Goal: Book appointment/travel/reservation

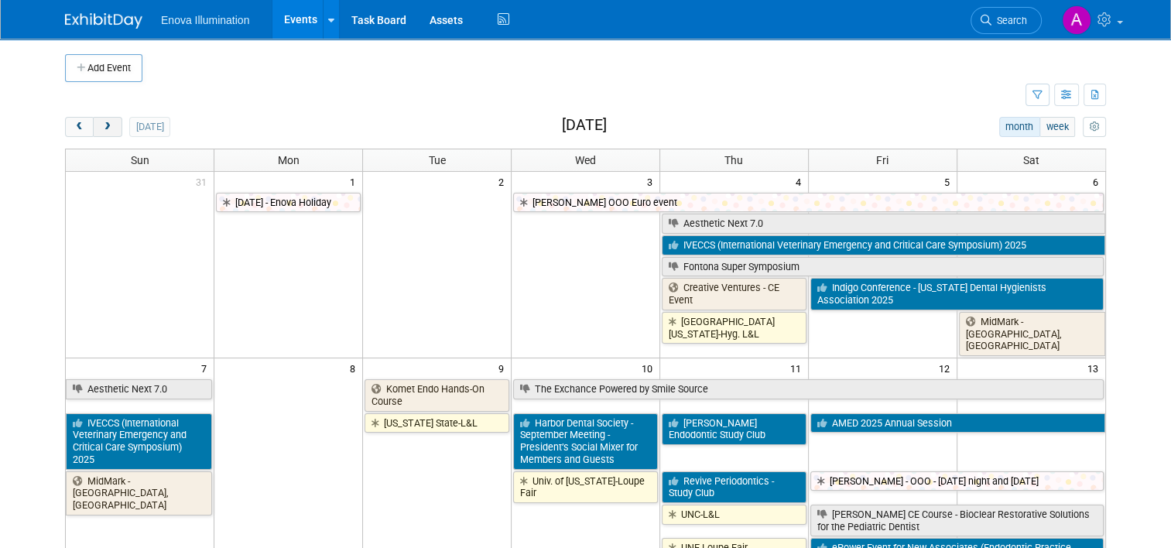
click at [101, 129] on span "next" at bounding box center [107, 127] width 12 height 10
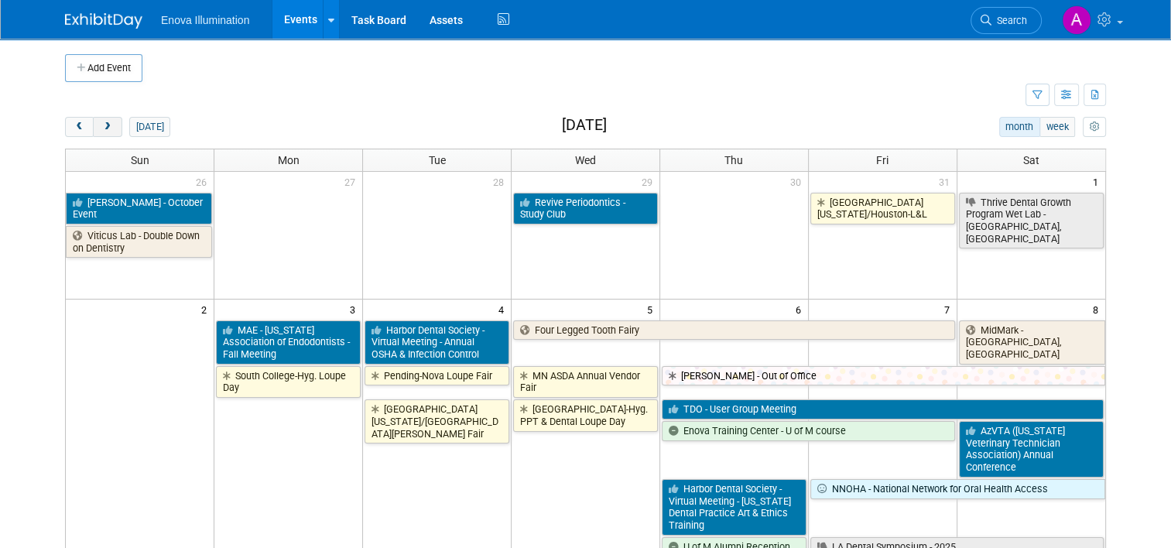
click at [101, 129] on span "next" at bounding box center [107, 127] width 12 height 10
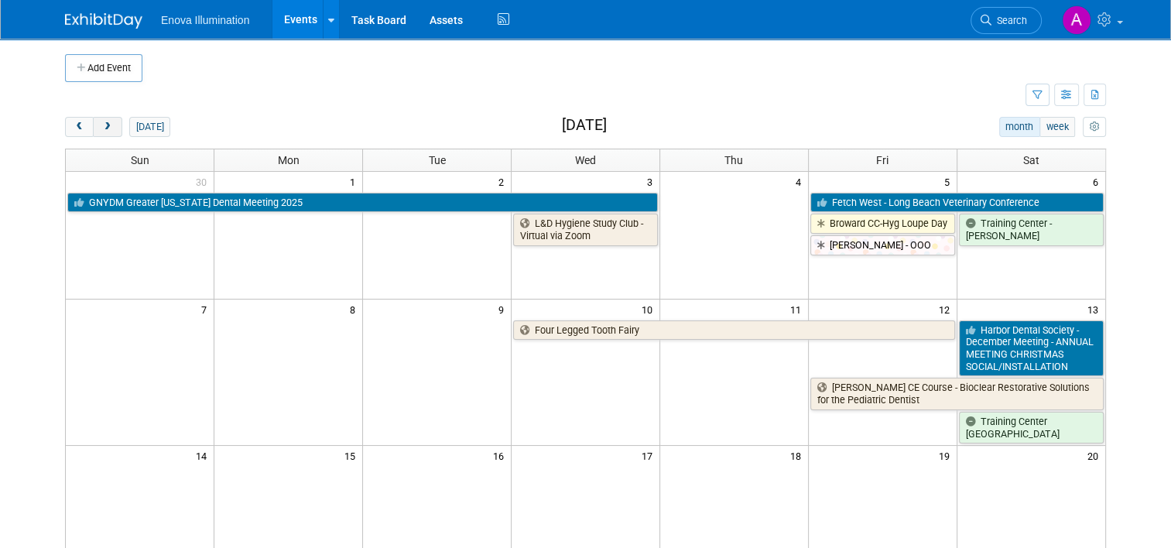
click at [101, 129] on span "next" at bounding box center [107, 127] width 12 height 10
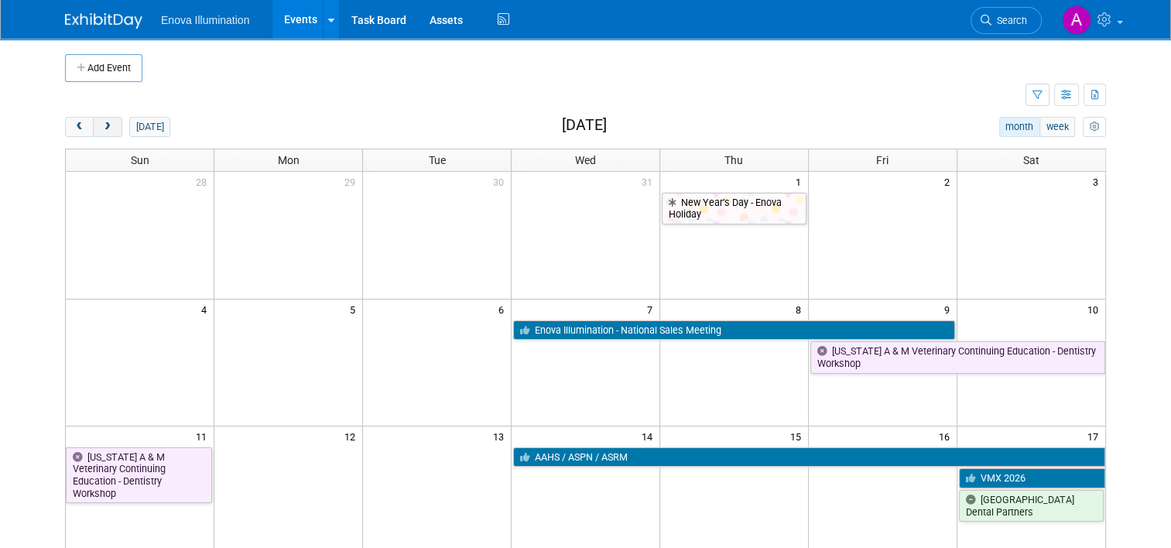
click at [97, 133] on button "next" at bounding box center [107, 127] width 29 height 20
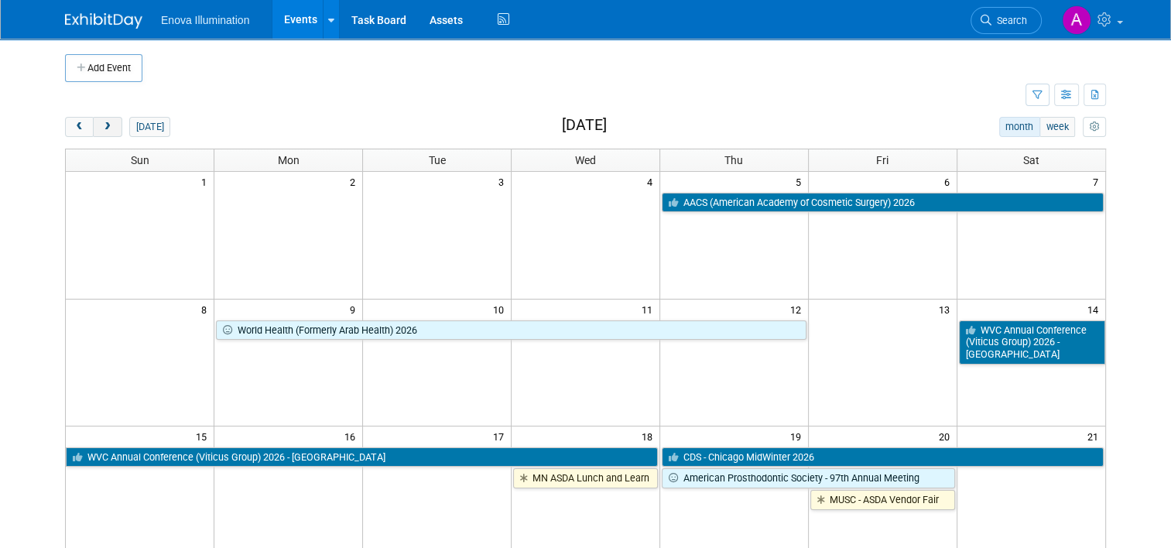
click at [97, 133] on button "next" at bounding box center [107, 127] width 29 height 20
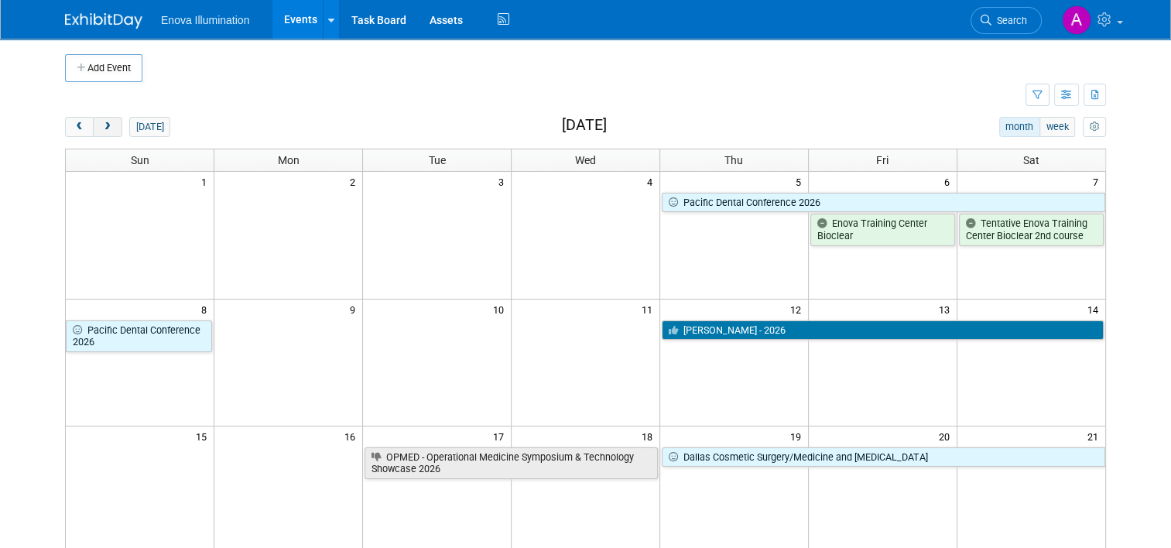
click at [104, 128] on button "next" at bounding box center [107, 127] width 29 height 20
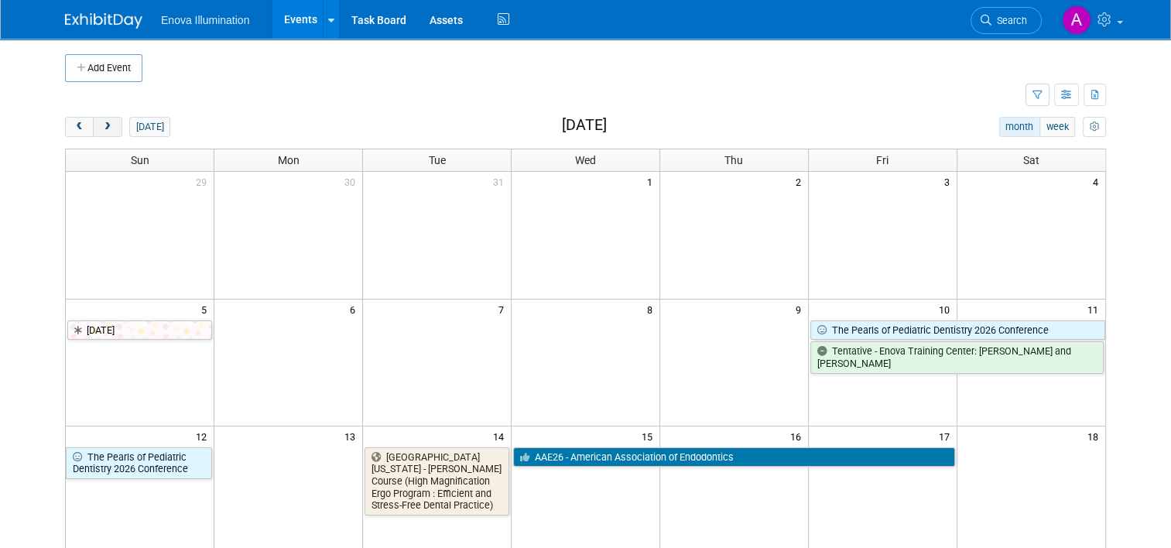
click at [102, 131] on button "next" at bounding box center [107, 127] width 29 height 20
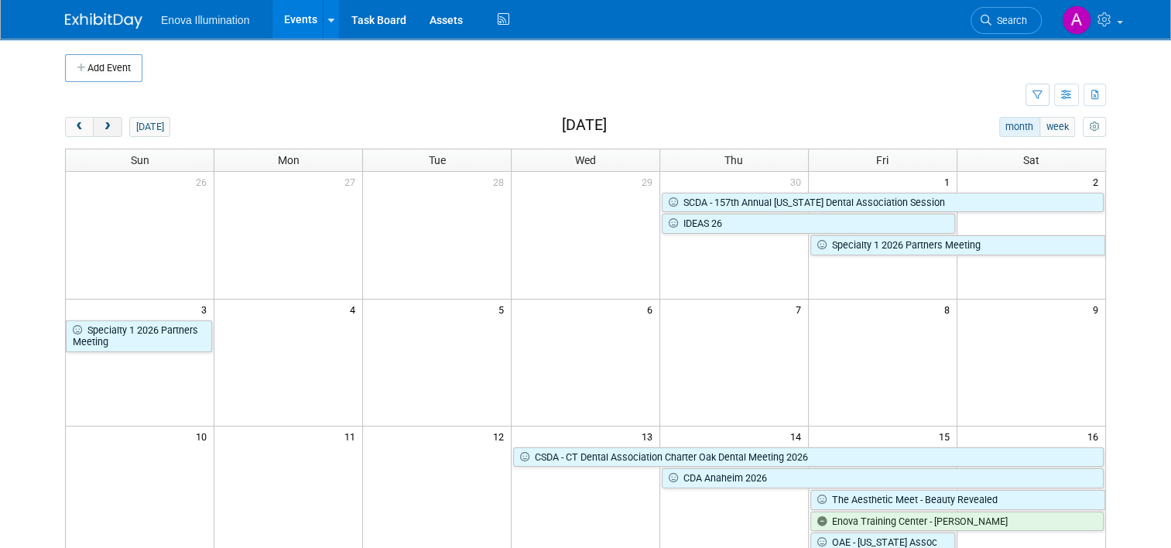
click at [101, 125] on span "next" at bounding box center [107, 127] width 12 height 10
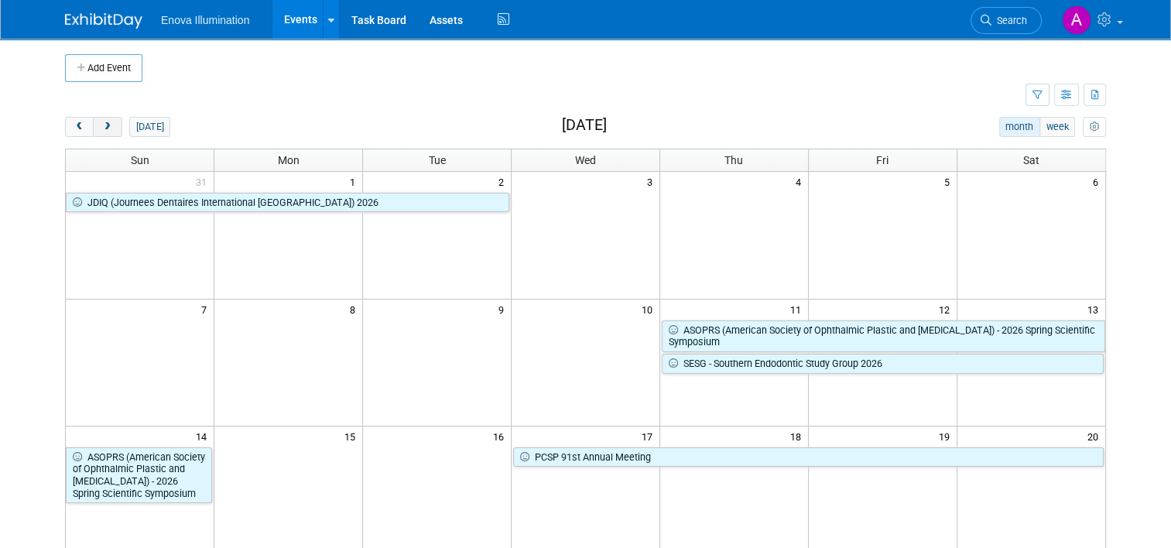
click at [101, 124] on span "next" at bounding box center [107, 127] width 12 height 10
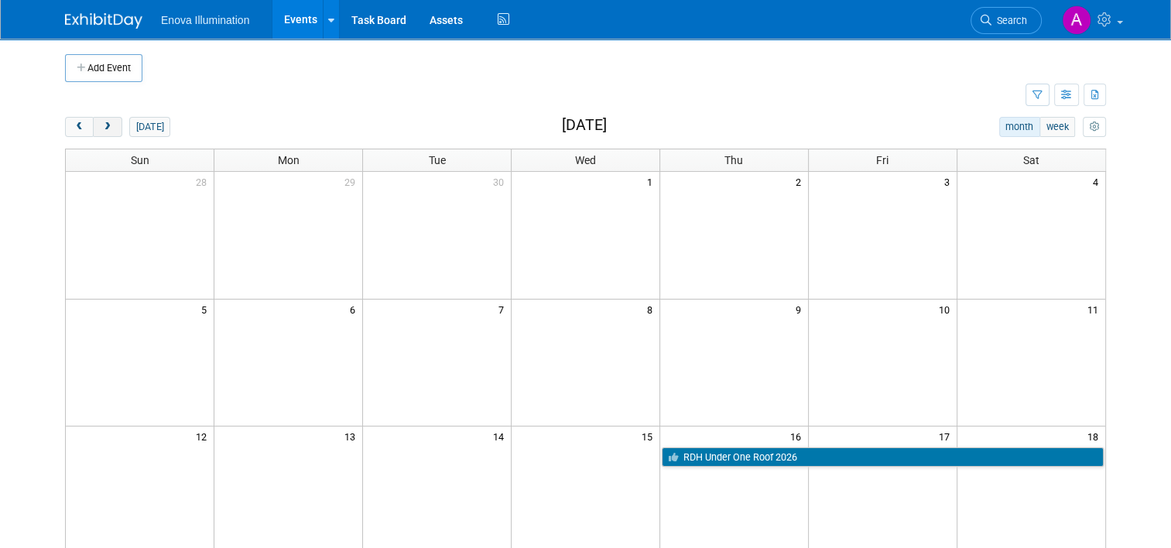
click at [101, 124] on span "next" at bounding box center [107, 127] width 12 height 10
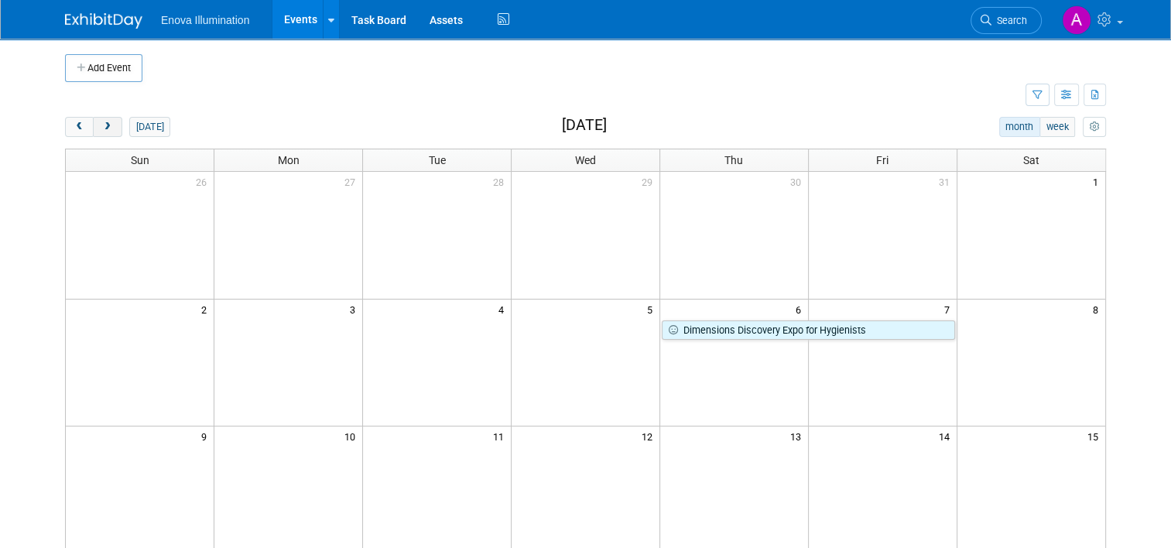
click at [101, 127] on span "next" at bounding box center [107, 127] width 12 height 10
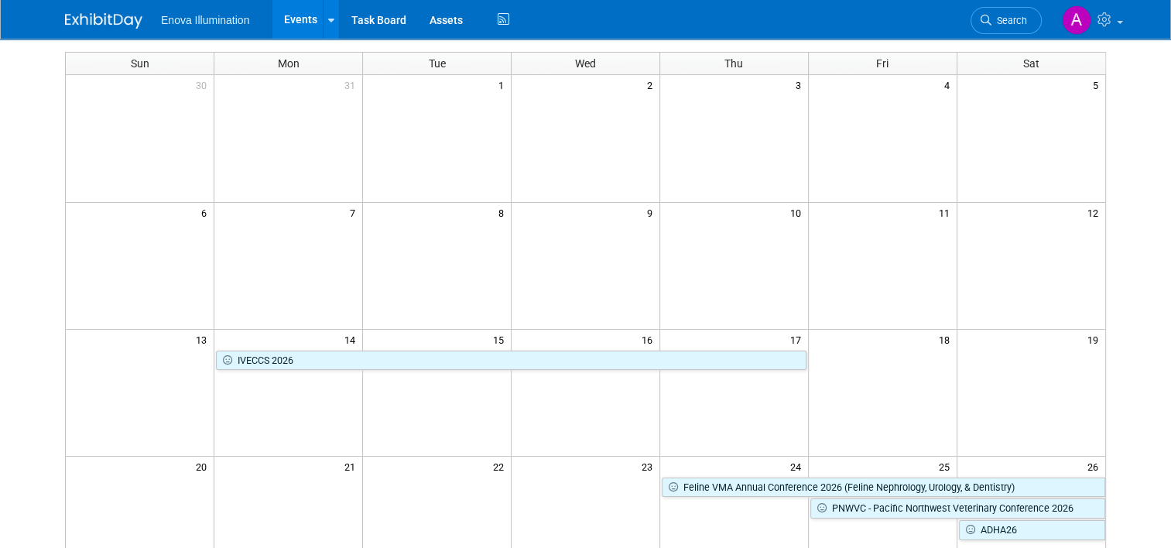
scroll to position [77, 0]
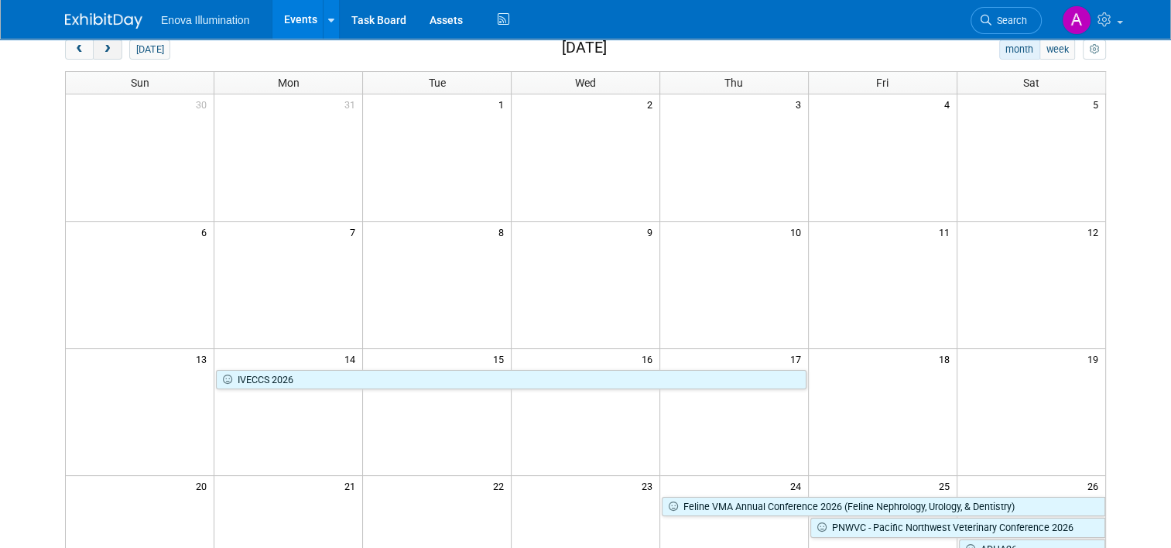
click at [102, 51] on span "next" at bounding box center [107, 50] width 12 height 10
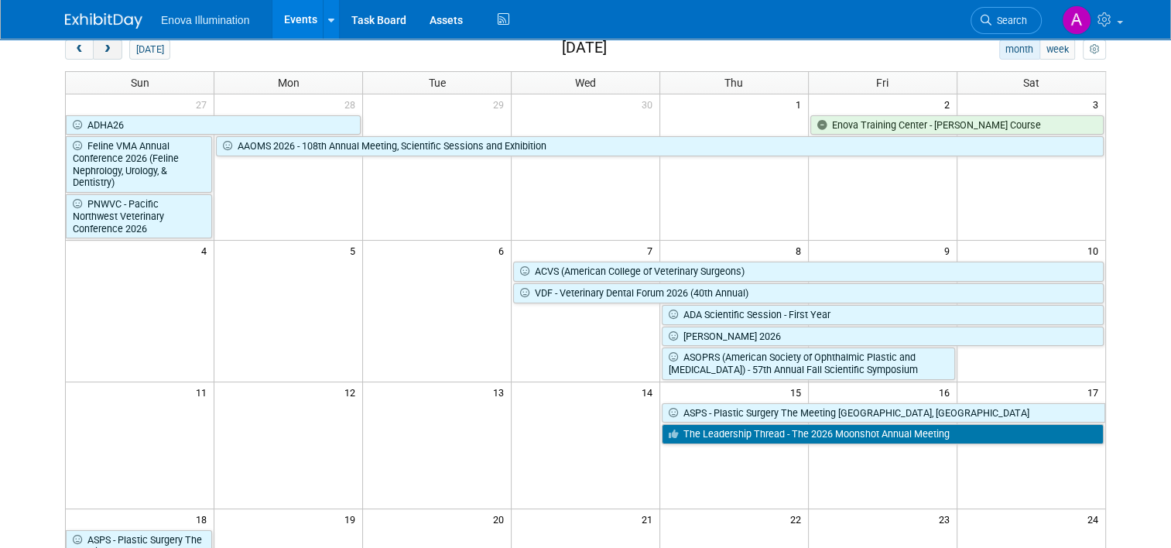
click at [101, 50] on span "next" at bounding box center [107, 50] width 12 height 10
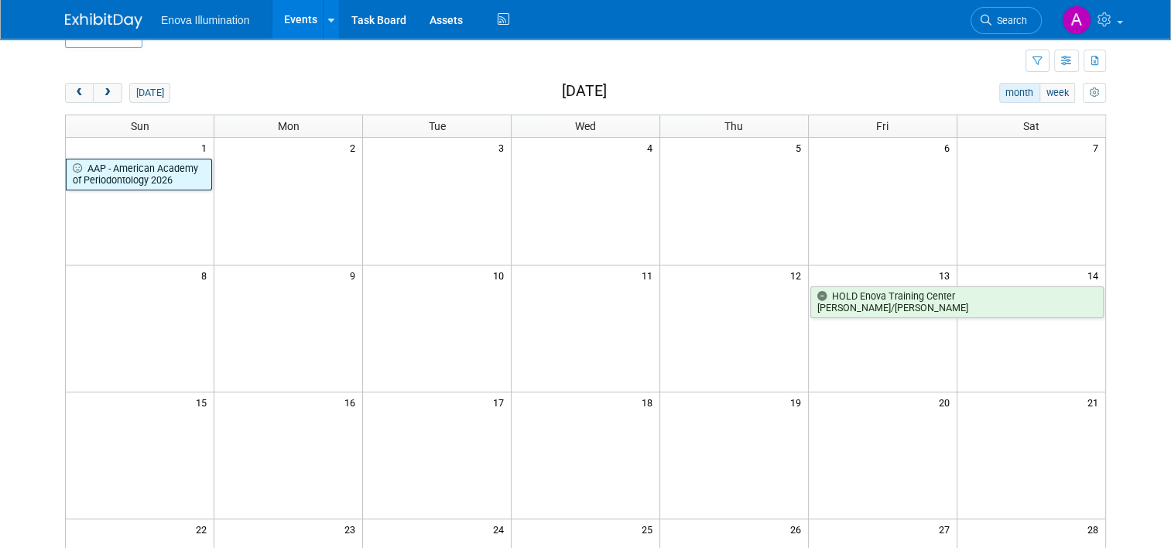
scroll to position [0, 0]
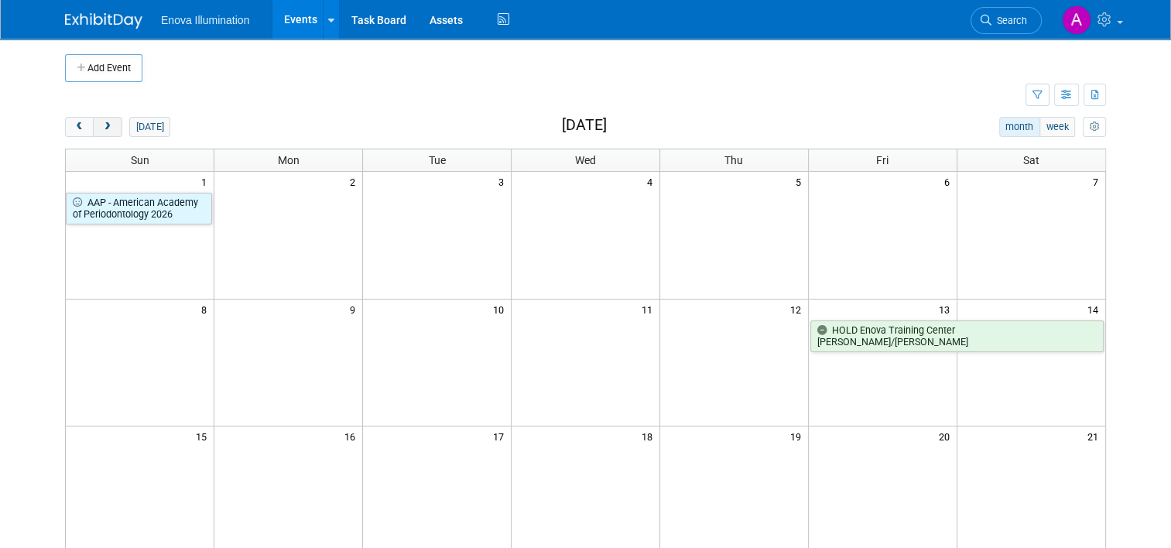
click at [101, 128] on span "next" at bounding box center [107, 127] width 12 height 10
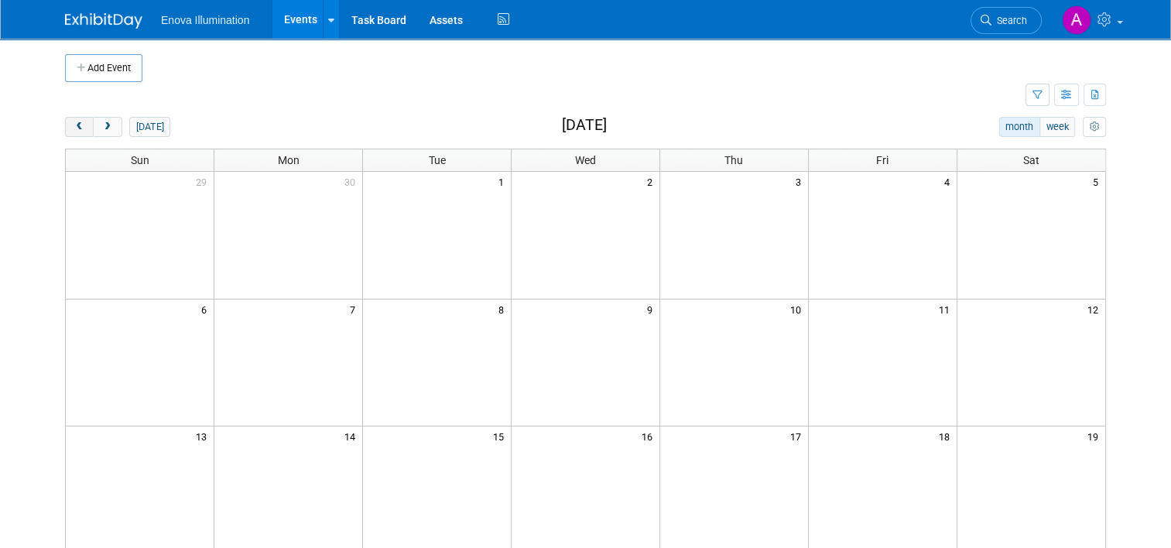
click at [73, 126] on span "prev" at bounding box center [79, 127] width 12 height 10
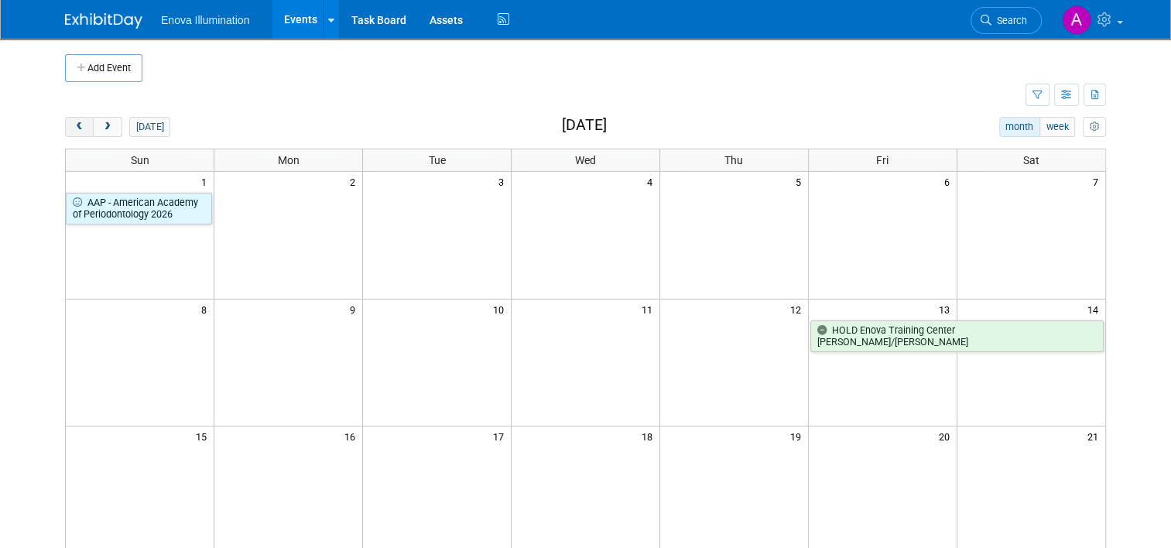
click at [73, 125] on span "prev" at bounding box center [79, 127] width 12 height 10
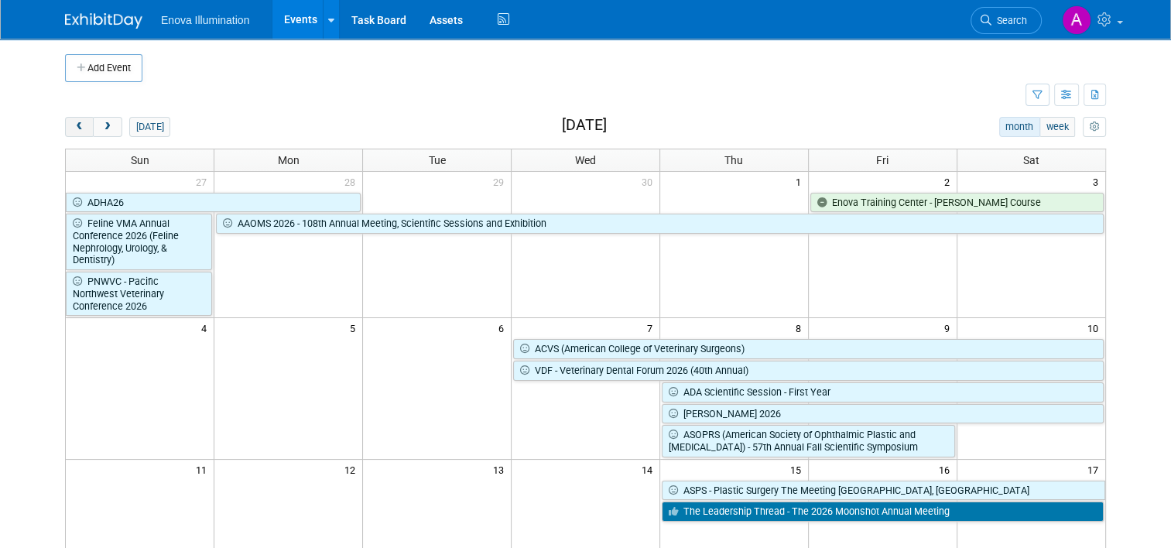
click at [73, 125] on span "prev" at bounding box center [79, 127] width 12 height 10
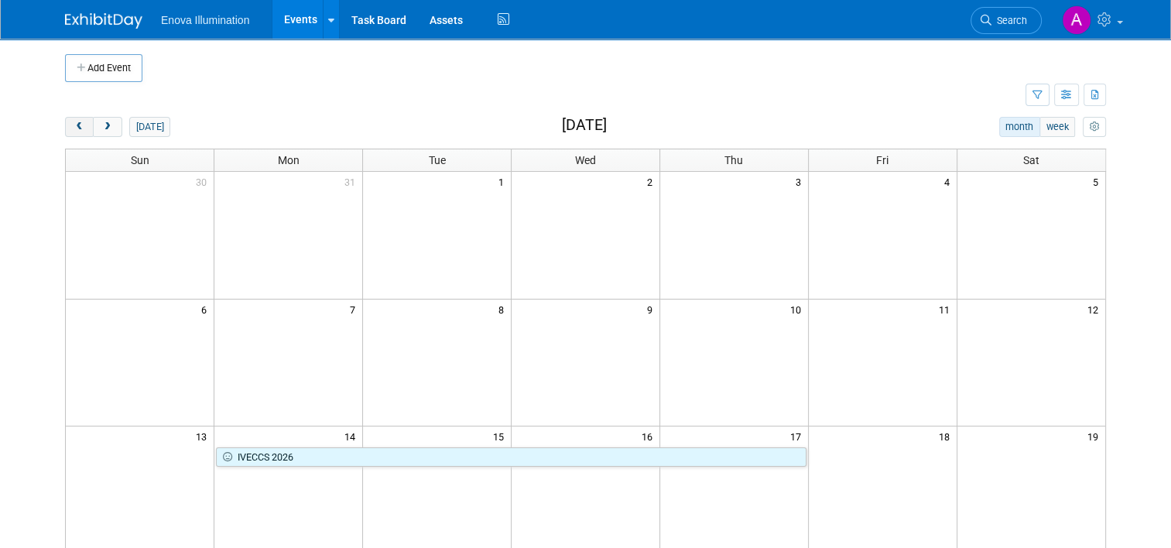
click at [73, 125] on span "prev" at bounding box center [79, 127] width 12 height 10
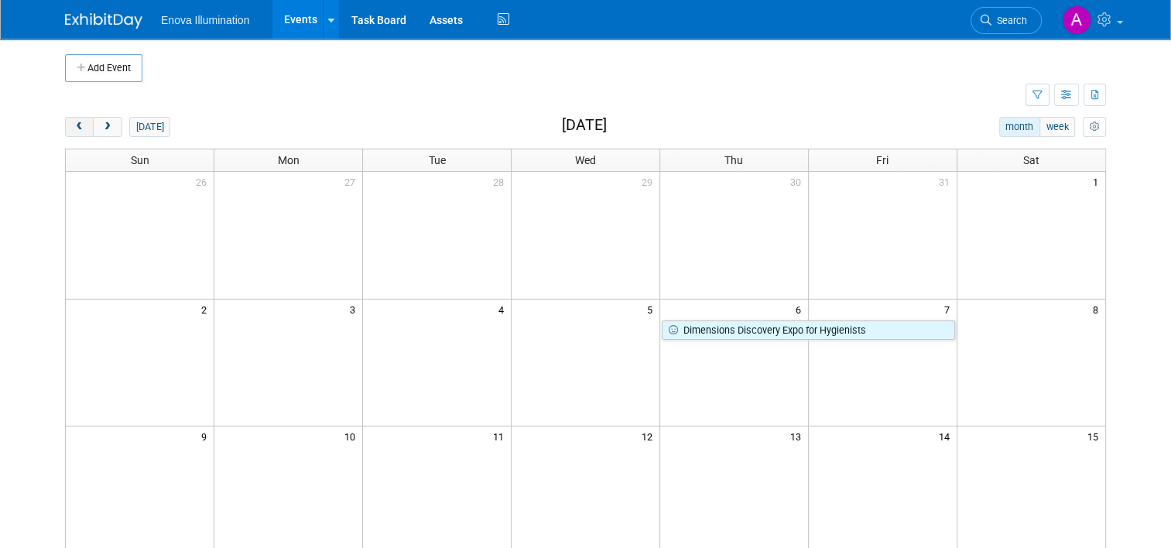
click at [73, 125] on span "prev" at bounding box center [79, 127] width 12 height 10
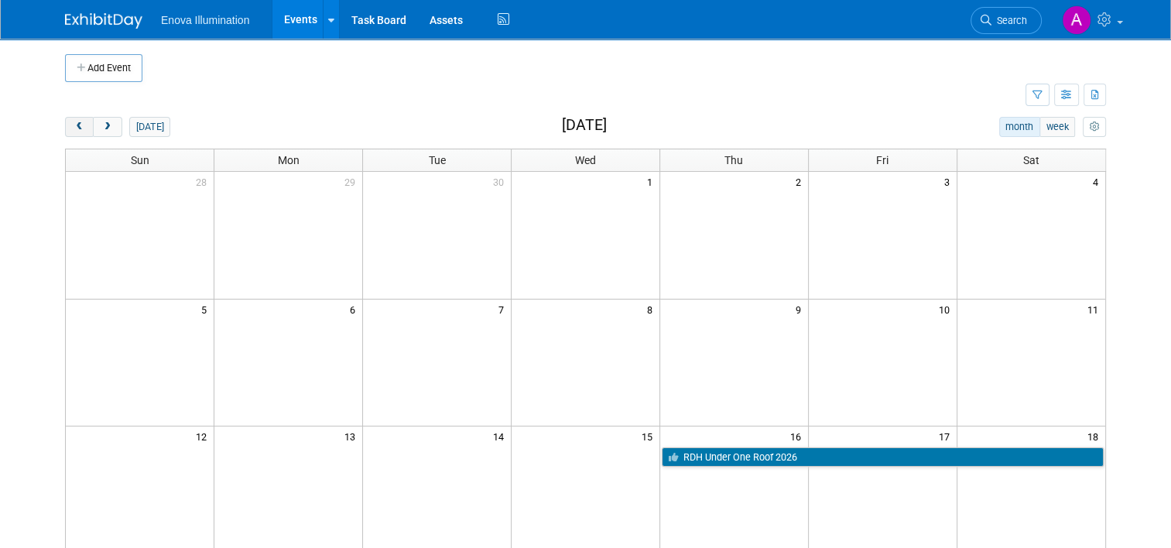
click at [73, 125] on span "prev" at bounding box center [79, 127] width 12 height 10
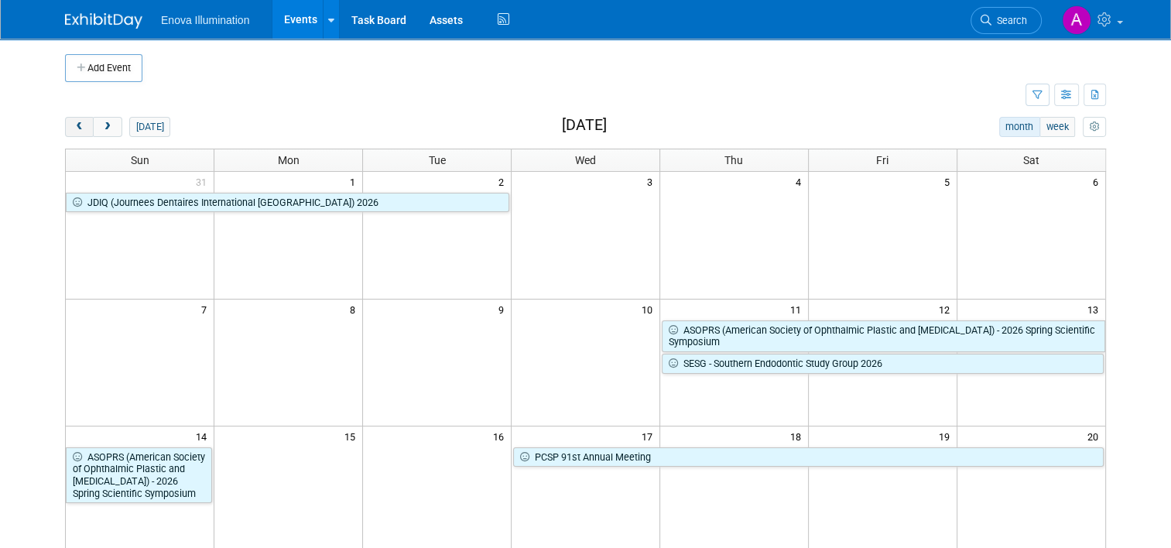
click at [73, 125] on span "prev" at bounding box center [79, 127] width 12 height 10
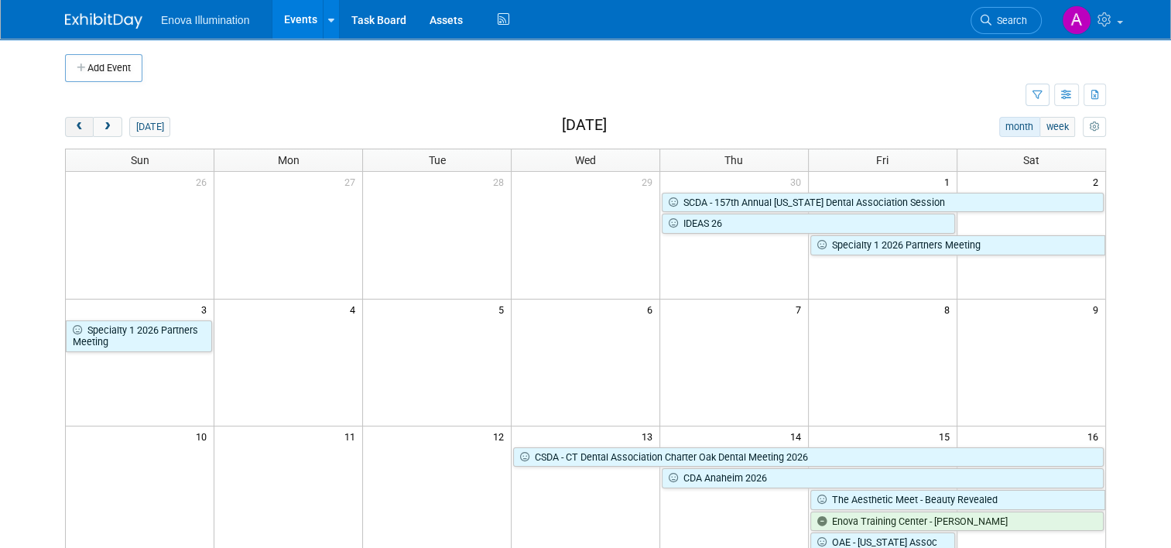
click at [73, 125] on span "prev" at bounding box center [79, 127] width 12 height 10
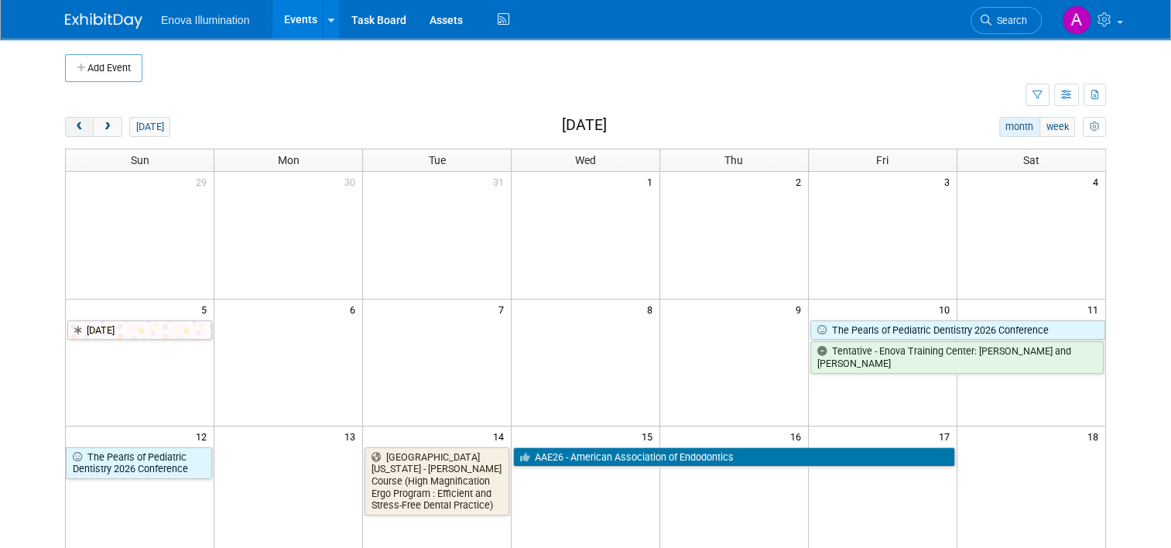
click at [73, 125] on span "prev" at bounding box center [79, 127] width 12 height 10
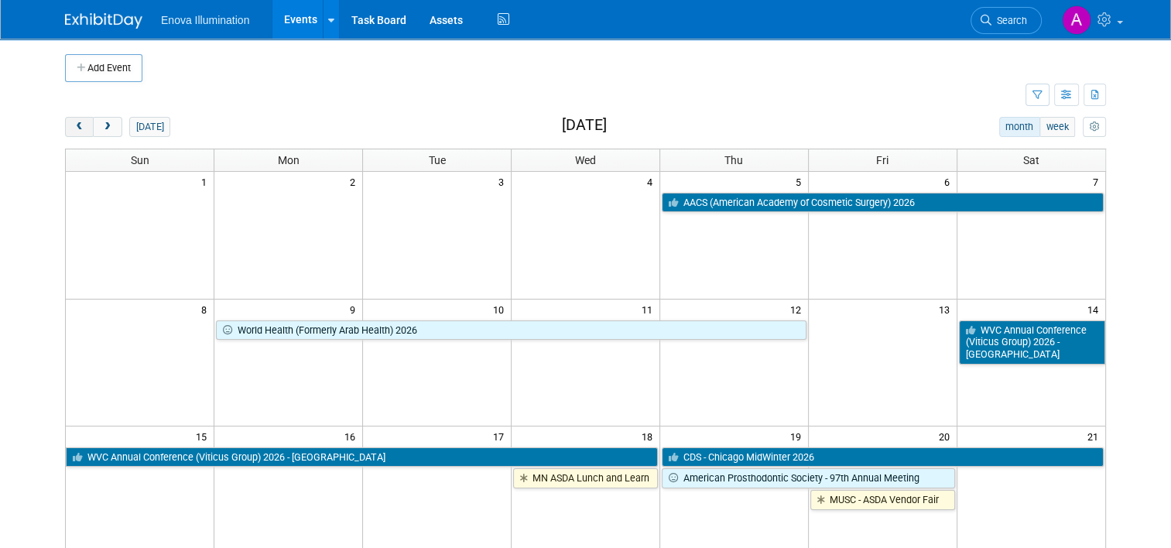
click at [73, 125] on span "prev" at bounding box center [79, 127] width 12 height 10
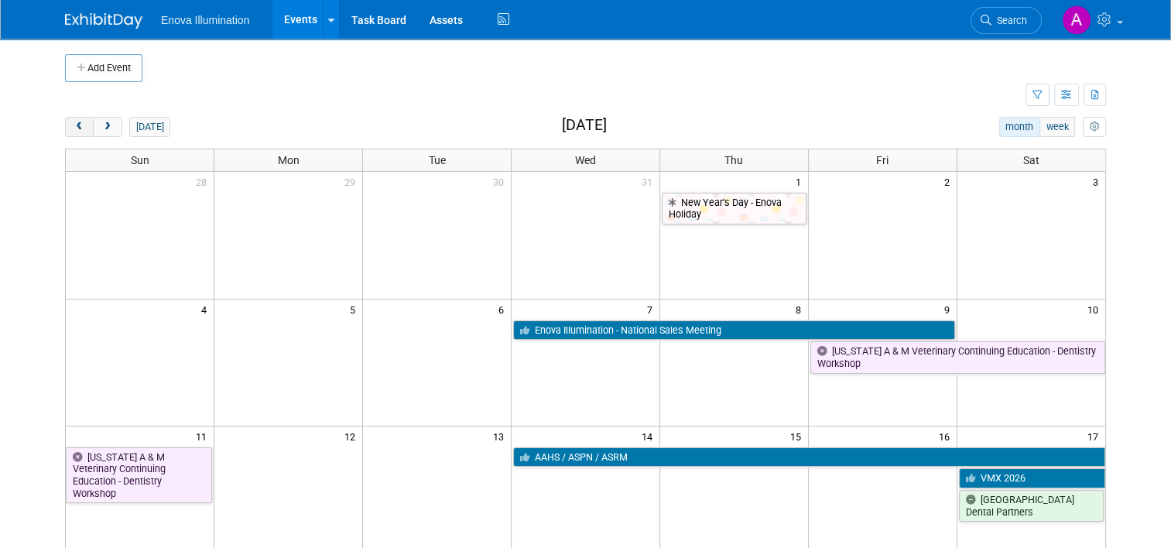
click at [73, 125] on span "prev" at bounding box center [79, 127] width 12 height 10
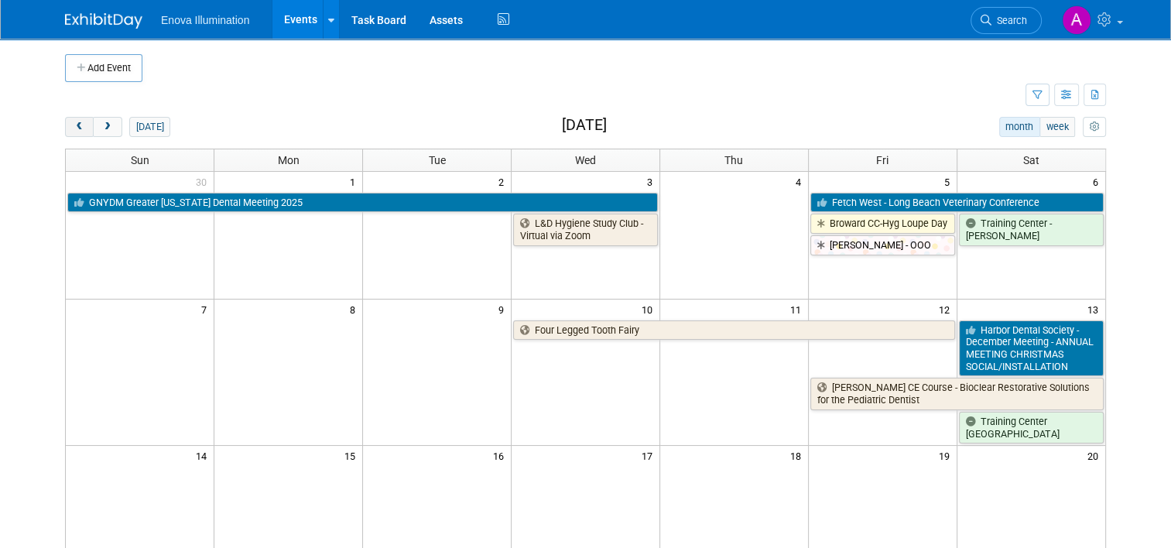
click at [73, 125] on span "prev" at bounding box center [79, 127] width 12 height 10
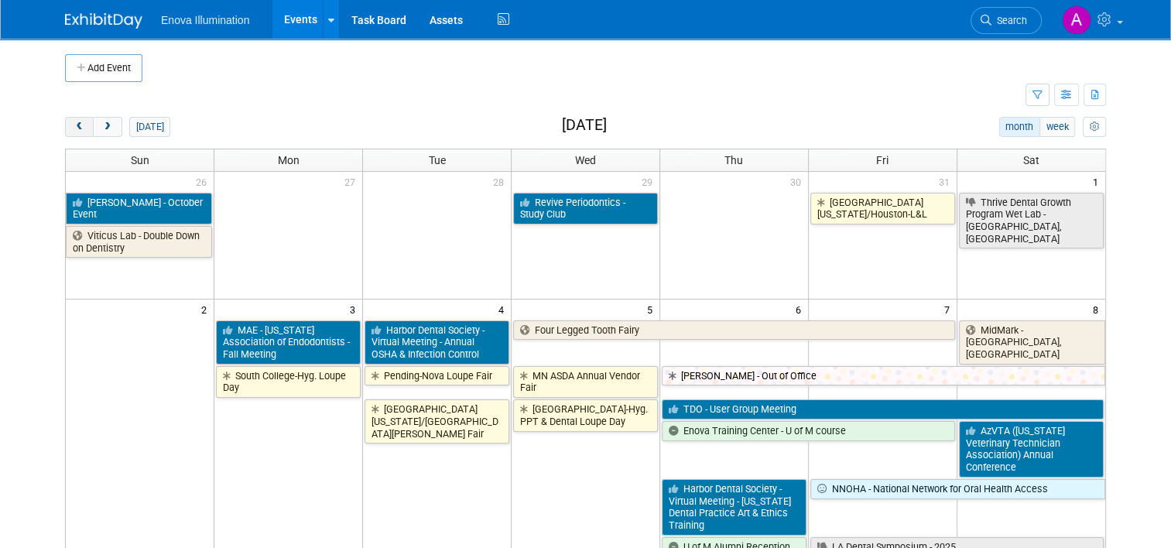
click at [73, 124] on span "prev" at bounding box center [79, 127] width 12 height 10
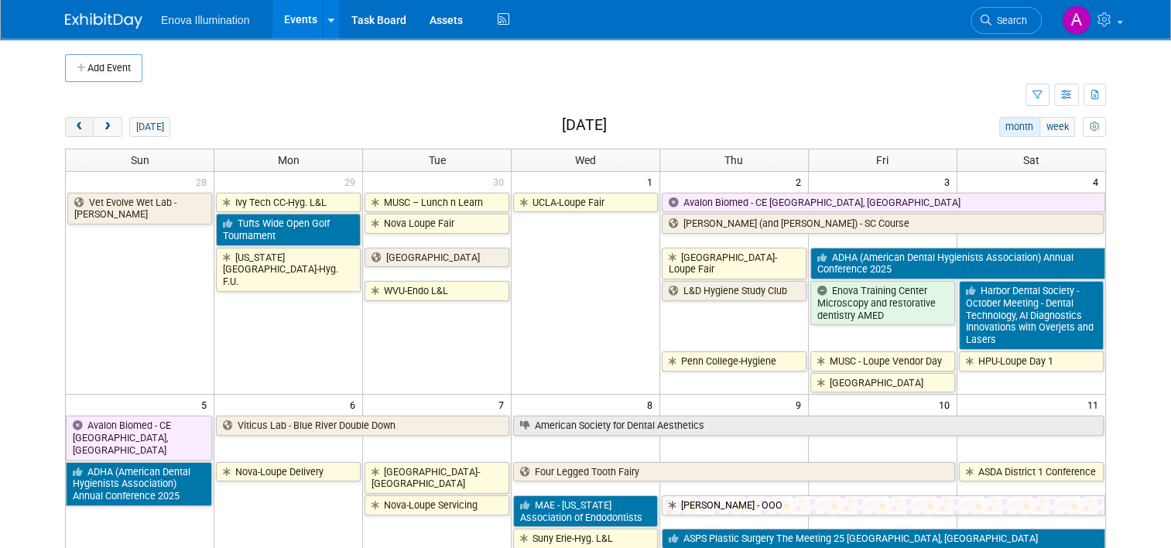
click at [73, 124] on span "prev" at bounding box center [79, 127] width 12 height 10
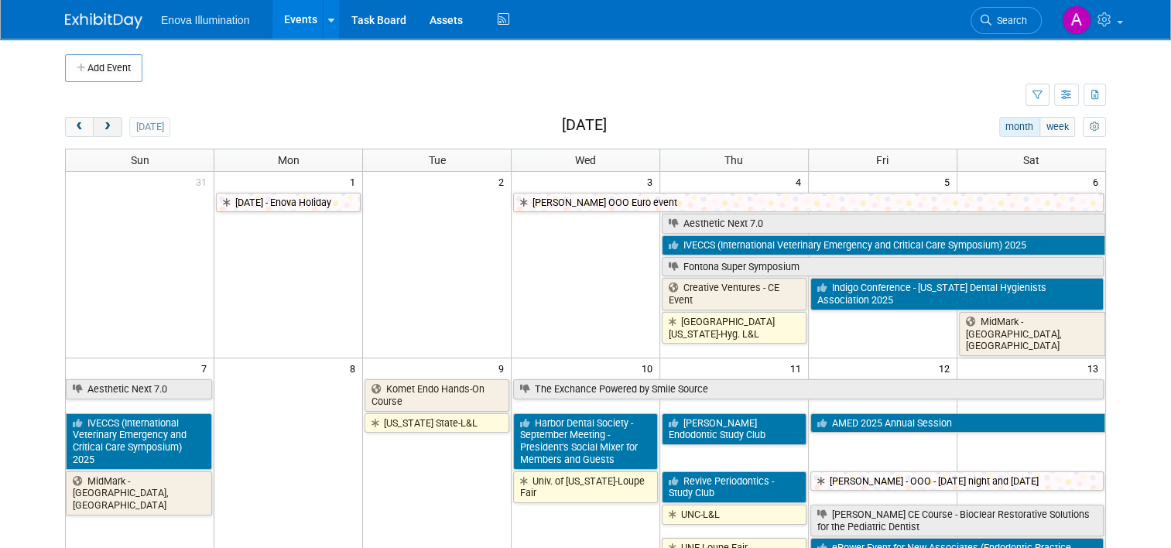
click at [102, 122] on span "next" at bounding box center [107, 127] width 12 height 10
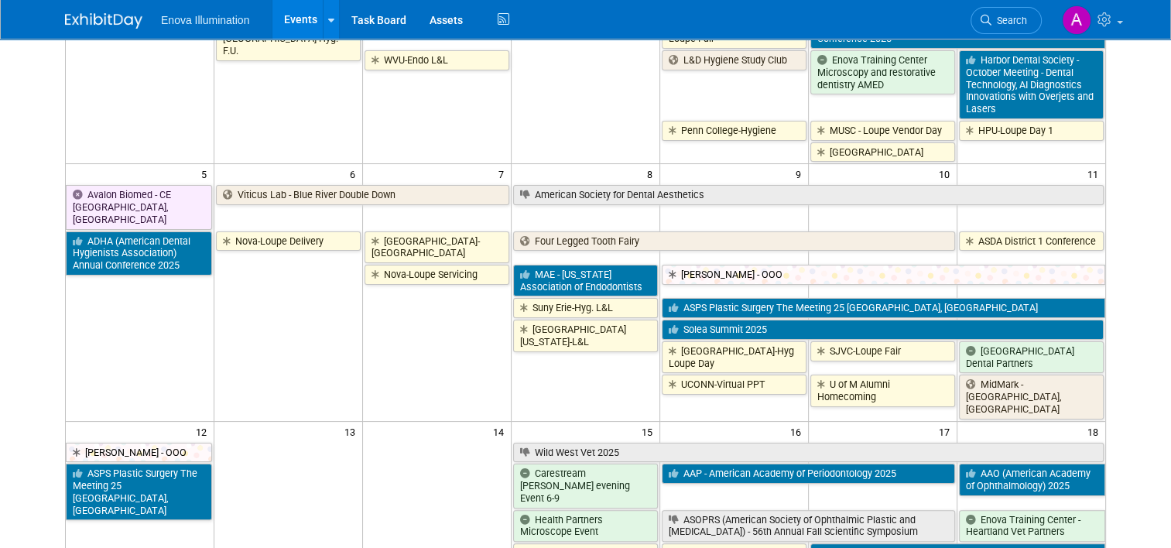
scroll to position [232, 0]
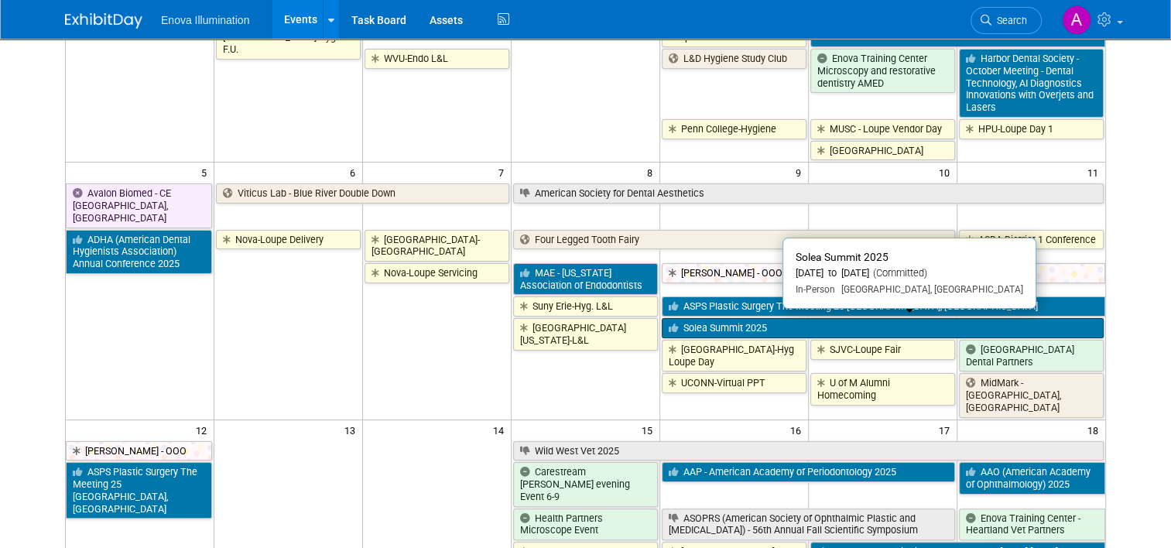
click at [725, 327] on link "Solea Summit 2025" at bounding box center [882, 328] width 442 height 20
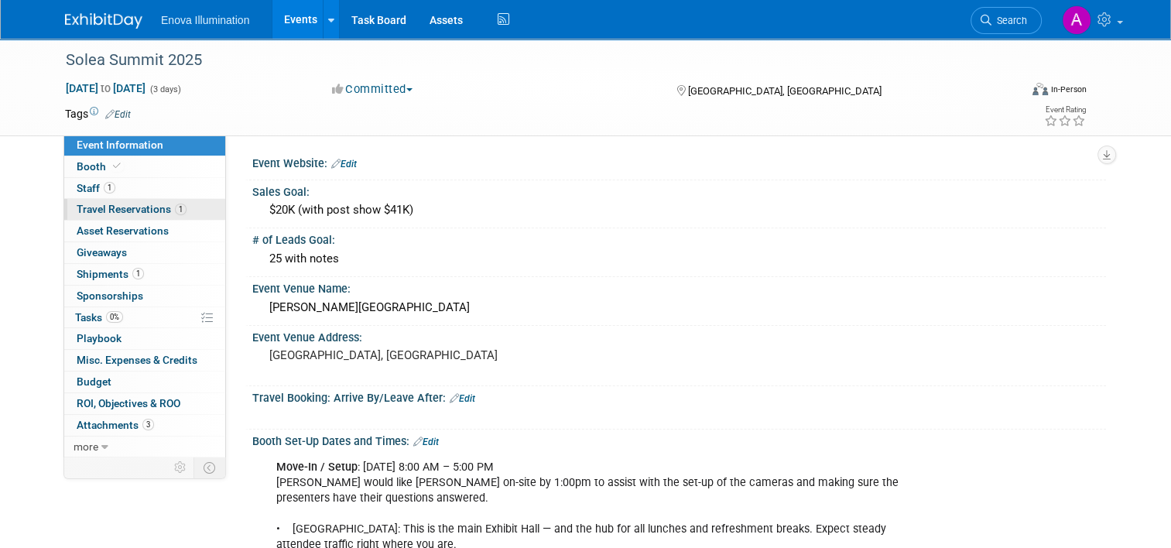
click at [145, 207] on span "Travel Reservations 1" at bounding box center [132, 209] width 110 height 12
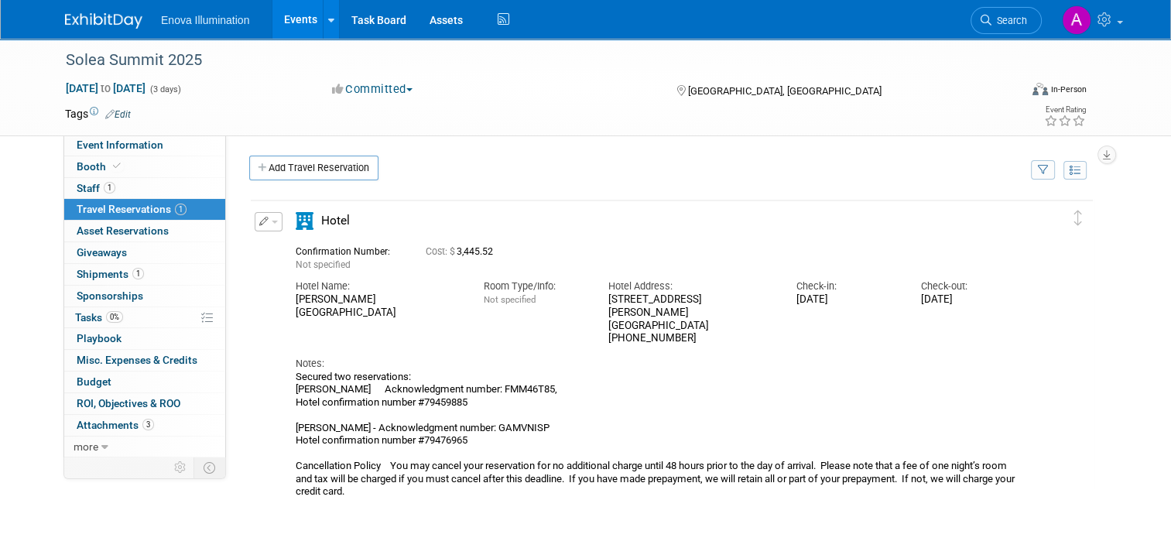
click at [80, 14] on img at bounding box center [103, 20] width 77 height 15
